Goal: Ask a question

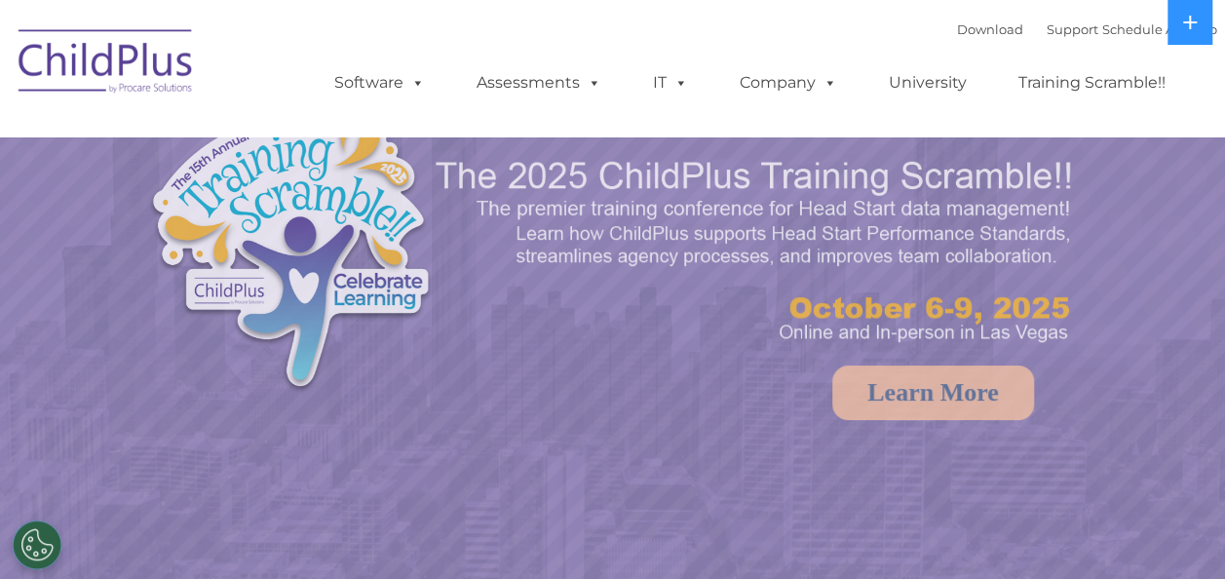
select select "MEDIUM"
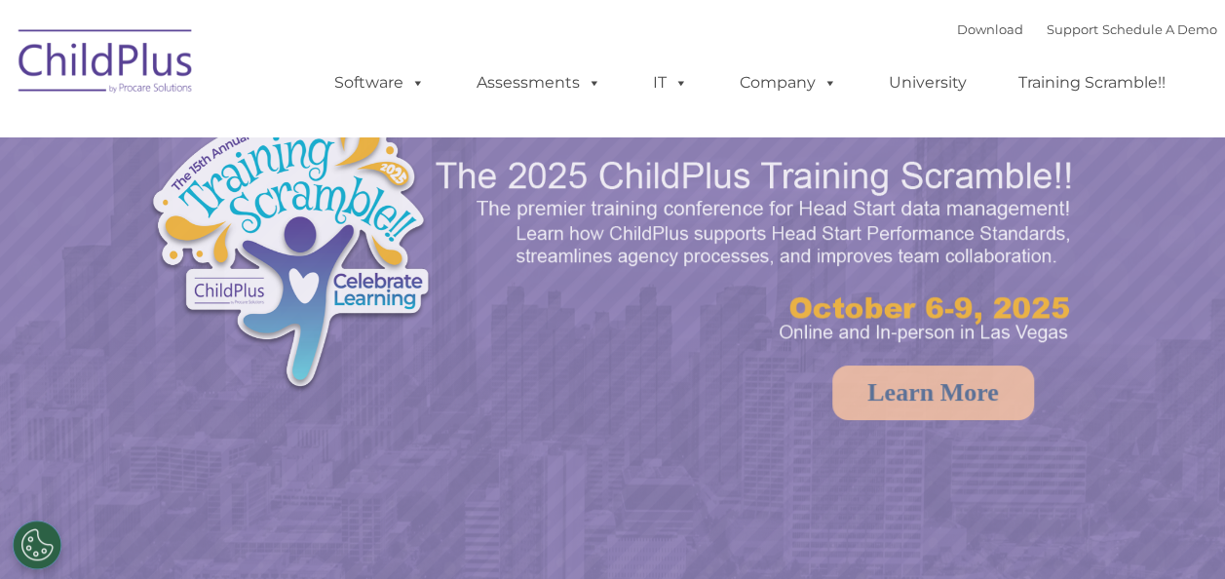
select select "MEDIUM"
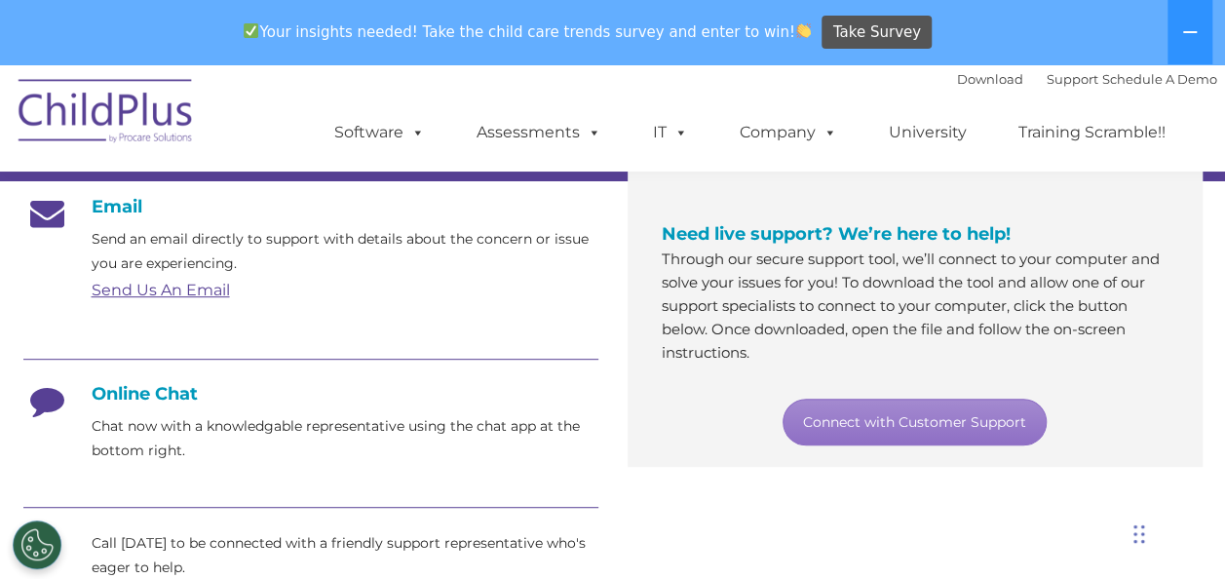
scroll to position [394, 0]
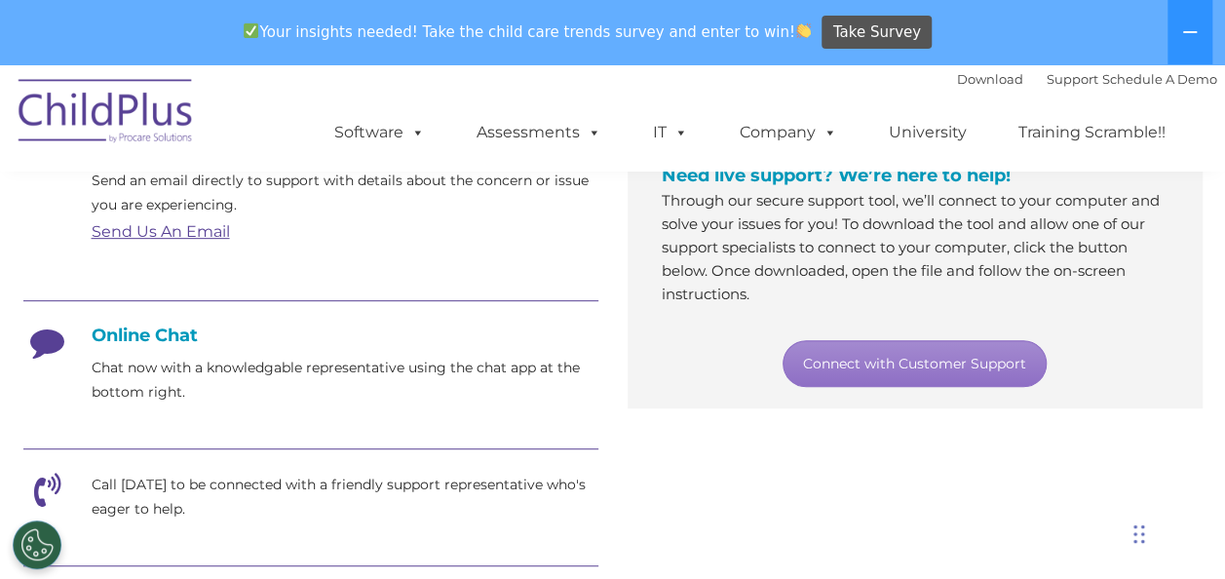
click at [160, 336] on h4 "Online Chat" at bounding box center [310, 335] width 575 height 21
drag, startPoint x: 1224, startPoint y: 261, endPoint x: 1243, endPoint y: 321, distance: 62.3
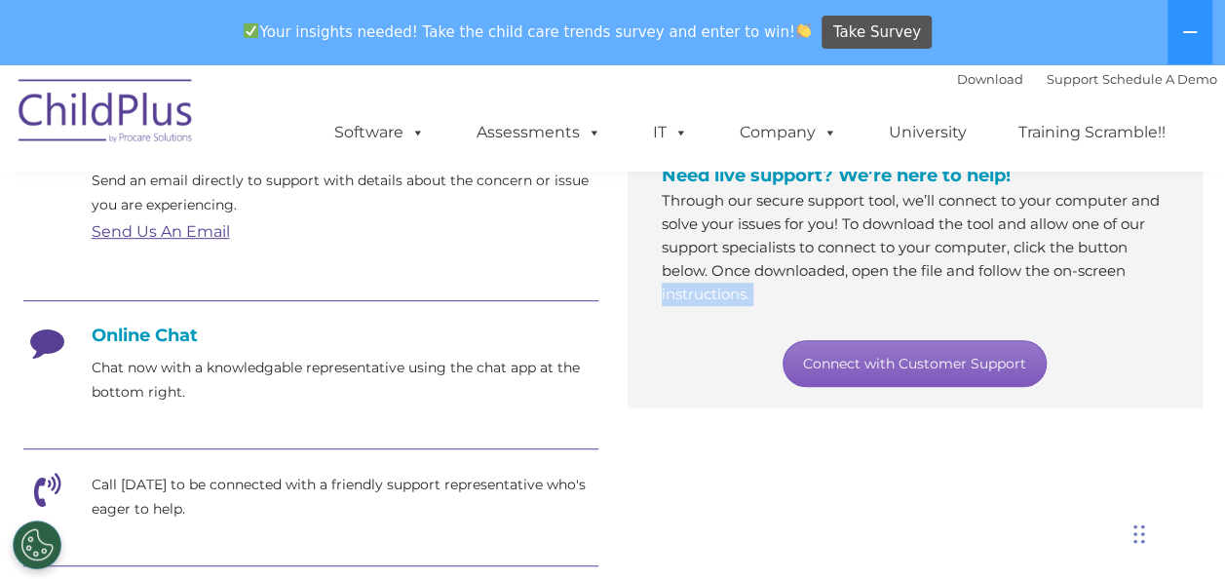
click at [932, 354] on link "Connect with Customer Support" at bounding box center [915, 363] width 264 height 47
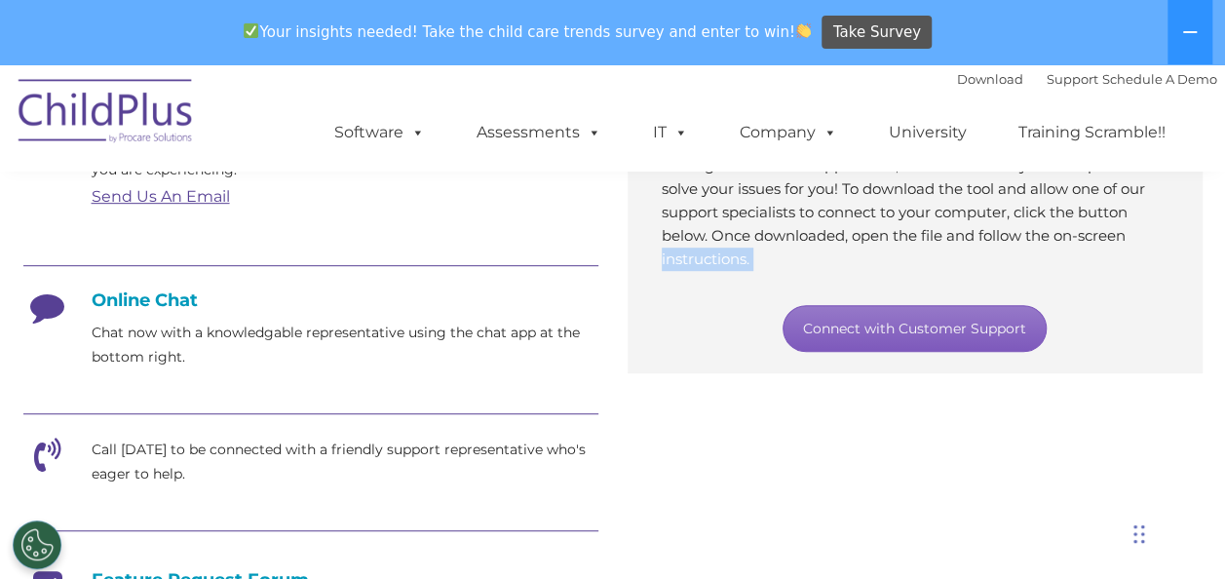
scroll to position [421, 0]
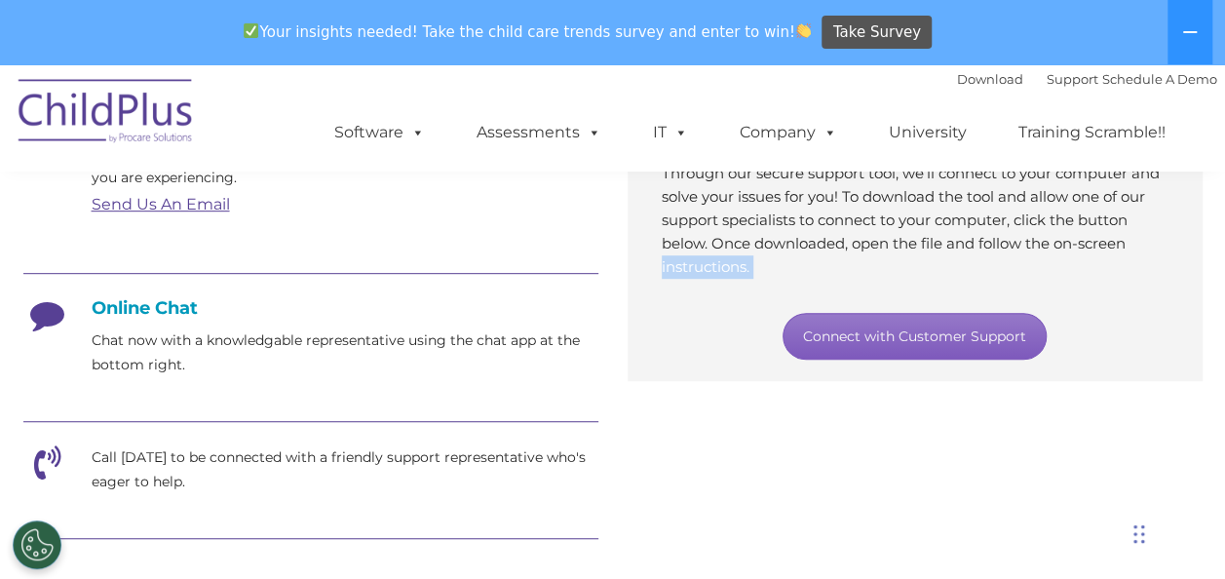
click at [901, 352] on link "Connect with Customer Support" at bounding box center [915, 336] width 264 height 47
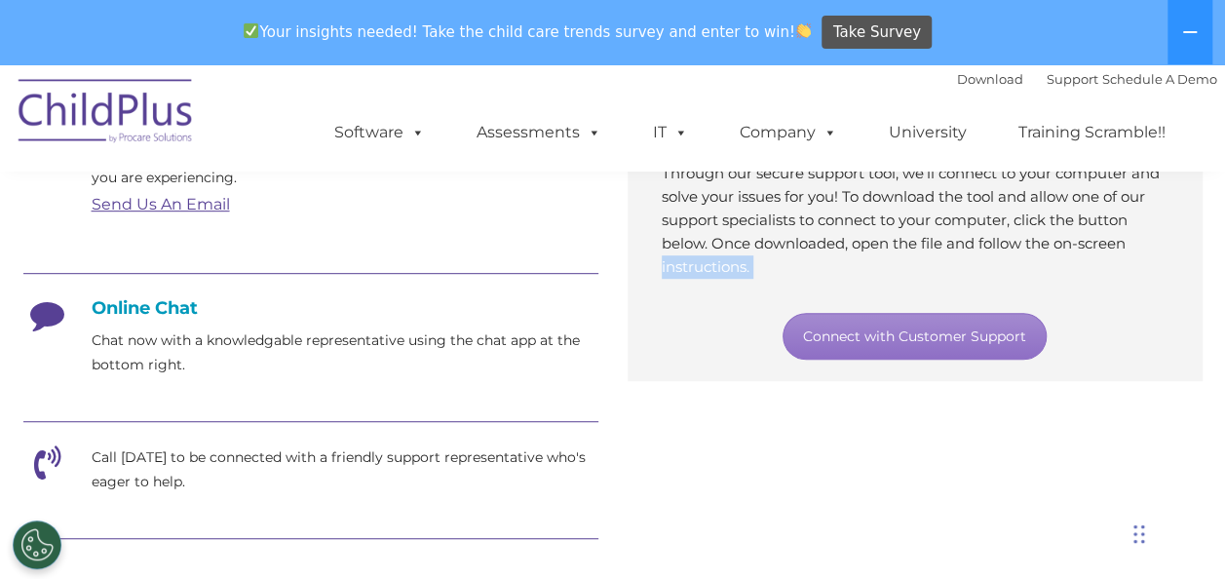
click at [714, 323] on div "Connect with Customer Support" at bounding box center [915, 336] width 507 height 47
click at [47, 448] on icon at bounding box center [47, 469] width 49 height 49
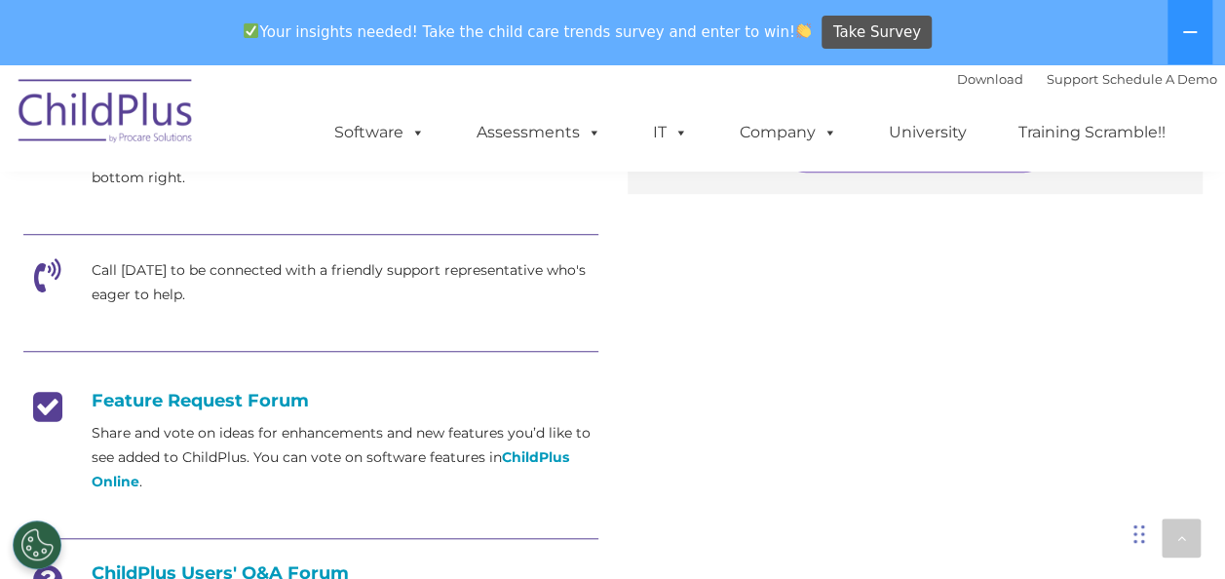
scroll to position [596, 0]
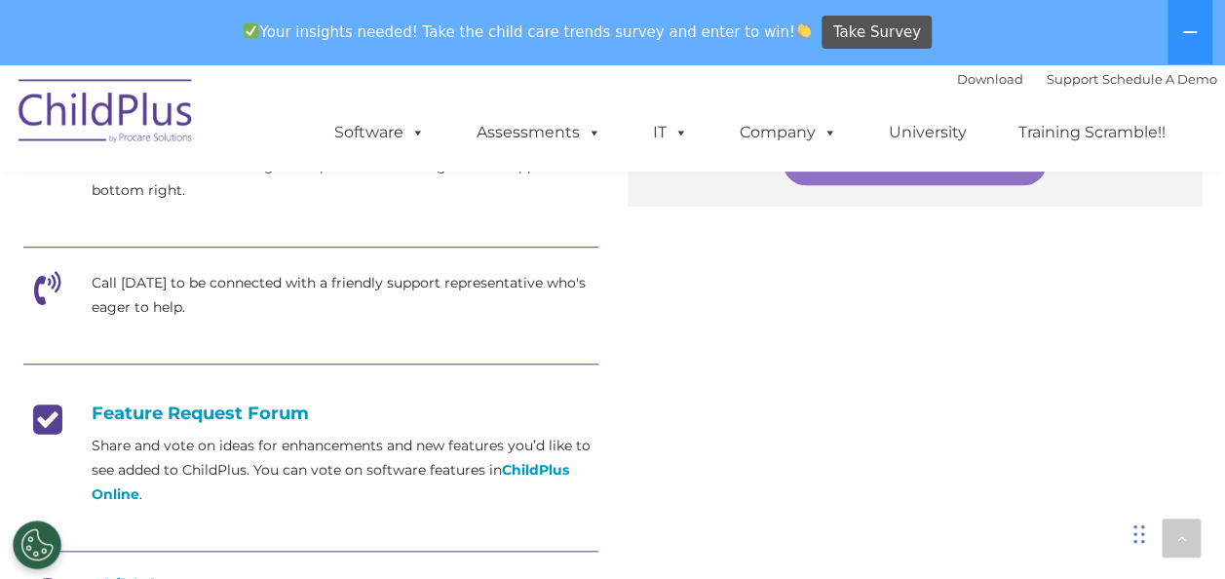
click at [37, 294] on icon at bounding box center [47, 295] width 49 height 49
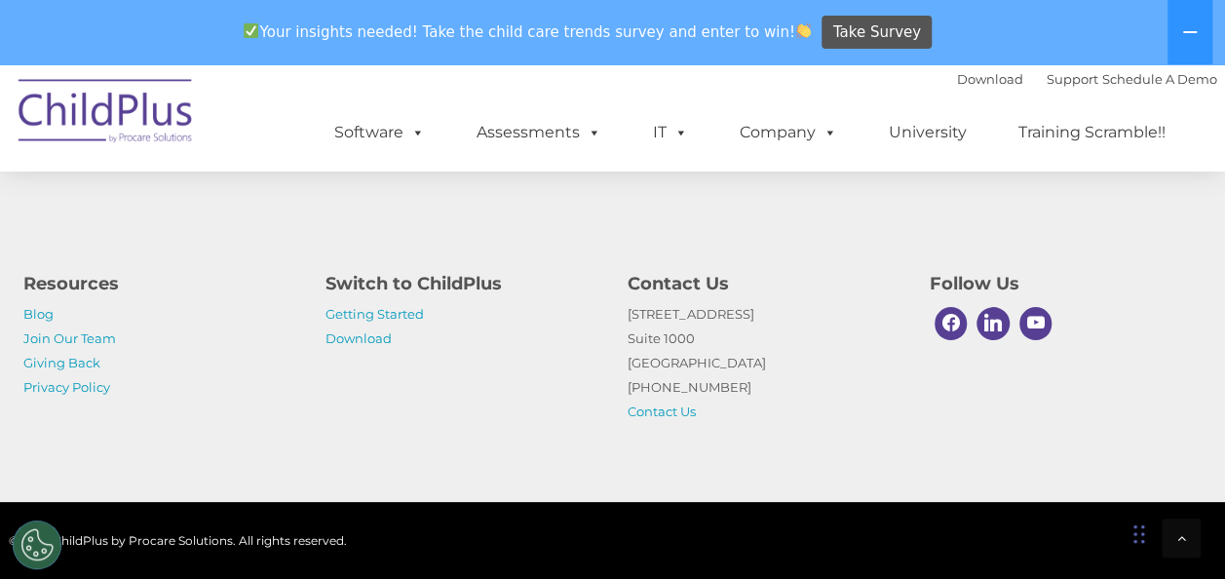
scroll to position [1434, 0]
